Goal: Transaction & Acquisition: Subscribe to service/newsletter

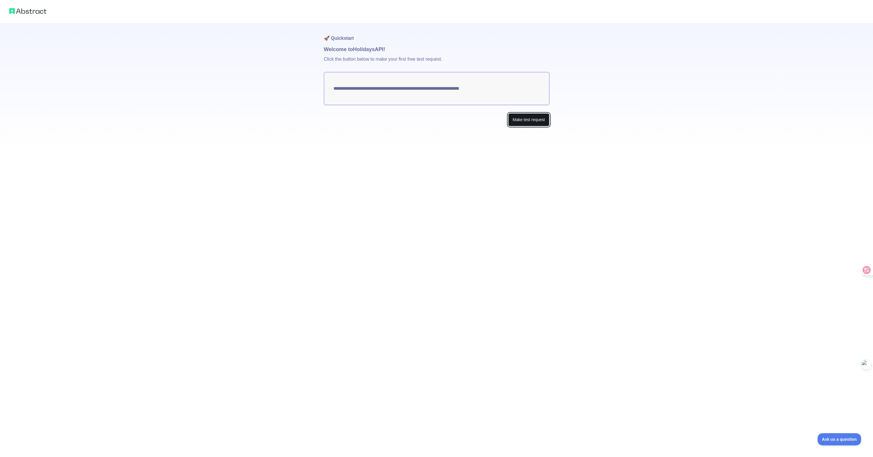
click at [518, 123] on button "Make test request" at bounding box center [528, 119] width 41 height 13
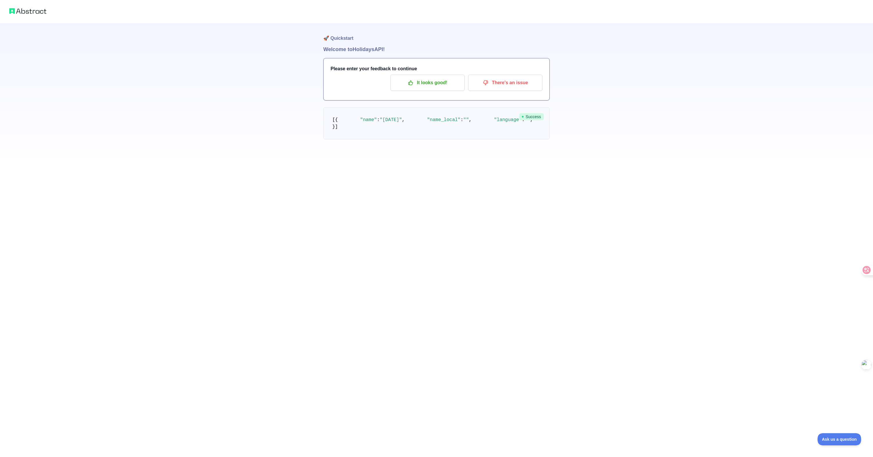
drag, startPoint x: 464, startPoint y: 142, endPoint x: 453, endPoint y: 133, distance: 13.8
click at [464, 139] on pre "[ { "name" : "[DATE]" , "name_local" : "" , "language" : "" , "description" : "…" at bounding box center [436, 123] width 226 height 32
click at [436, 85] on p "It looks good!" at bounding box center [428, 83] width 66 height 10
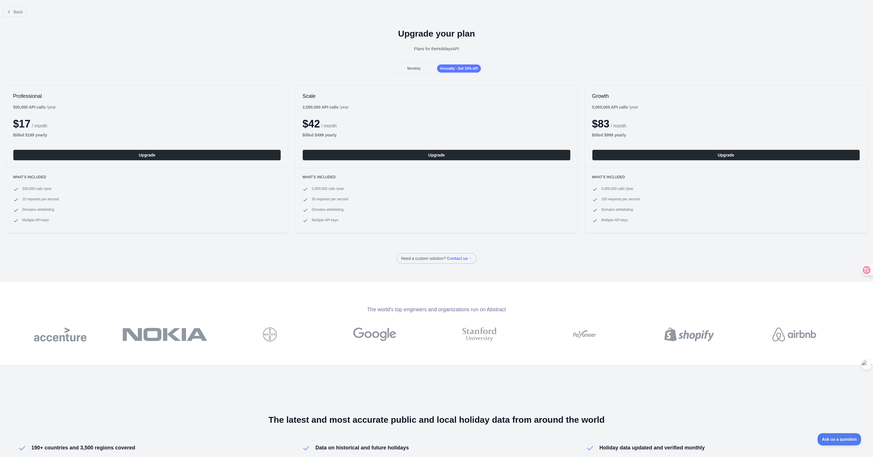
click at [413, 68] on span "Monthly" at bounding box center [413, 68] width 13 height 4
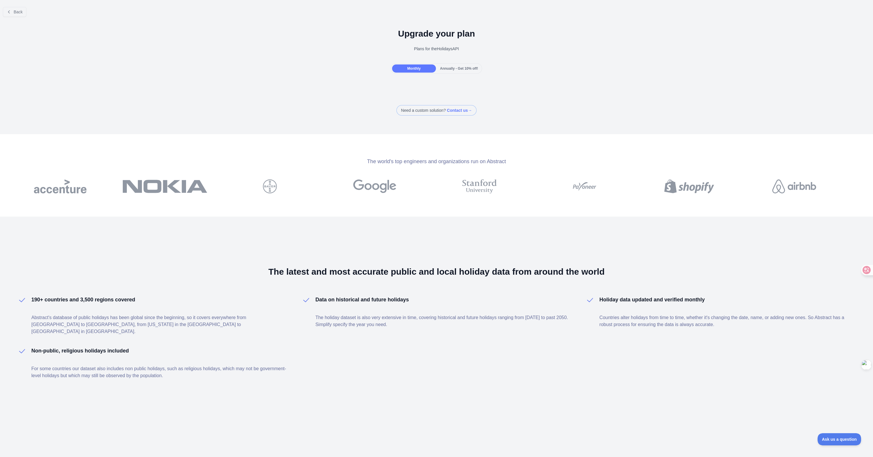
click at [454, 70] on span "Annually - Get 10% off!" at bounding box center [459, 68] width 38 height 4
